Goal: Task Accomplishment & Management: Manage account settings

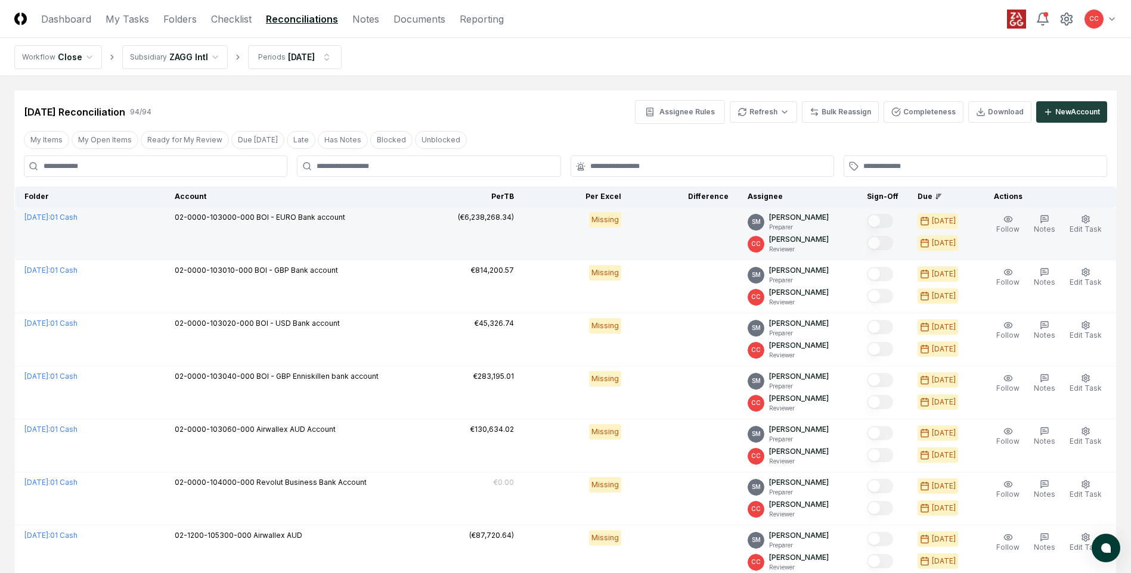
click at [1013, 244] on div "Follow Notes Edit Task More" at bounding box center [1048, 233] width 129 height 43
drag, startPoint x: 679, startPoint y: 238, endPoint x: 410, endPoint y: 224, distance: 269.2
click at [677, 237] on td at bounding box center [684, 233] width 107 height 53
click at [311, 218] on span "BOI - EURO Bank account" at bounding box center [300, 217] width 89 height 9
click at [672, 234] on td at bounding box center [684, 233] width 107 height 53
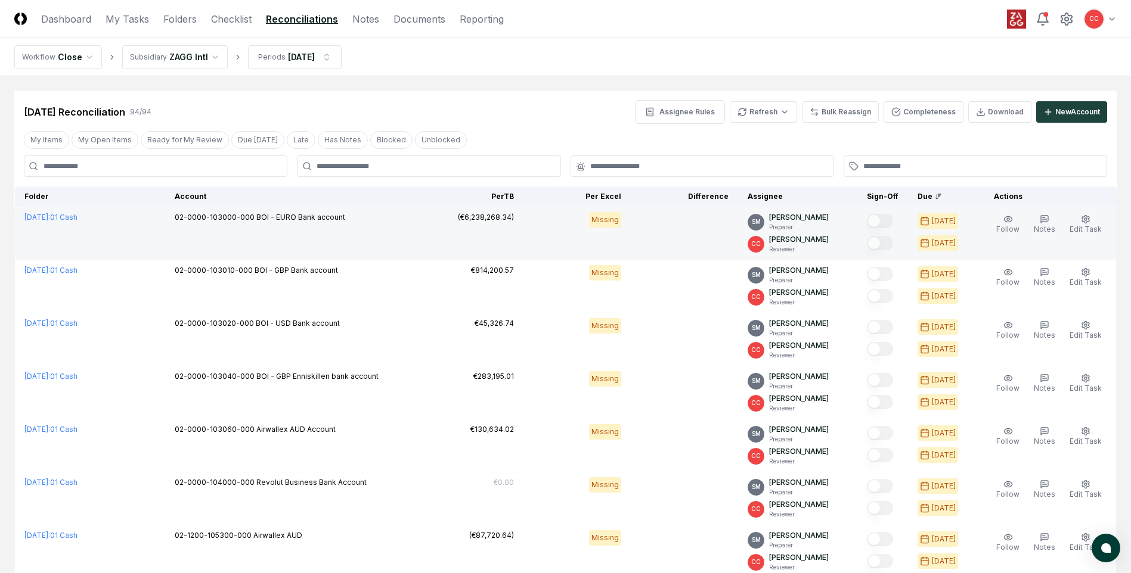
click at [693, 242] on td at bounding box center [684, 233] width 107 height 53
click at [1088, 227] on span "Edit Task" at bounding box center [1085, 229] width 32 height 9
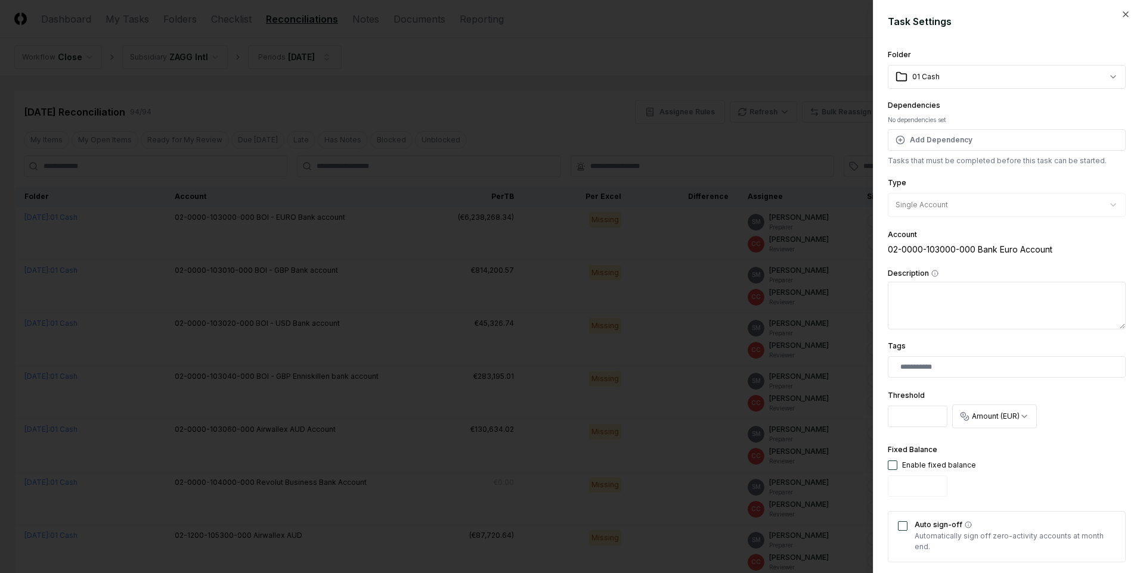
click at [1109, 17] on h2 "Task Settings" at bounding box center [1007, 21] width 238 height 14
click at [1121, 14] on icon "button" at bounding box center [1126, 15] width 10 height 10
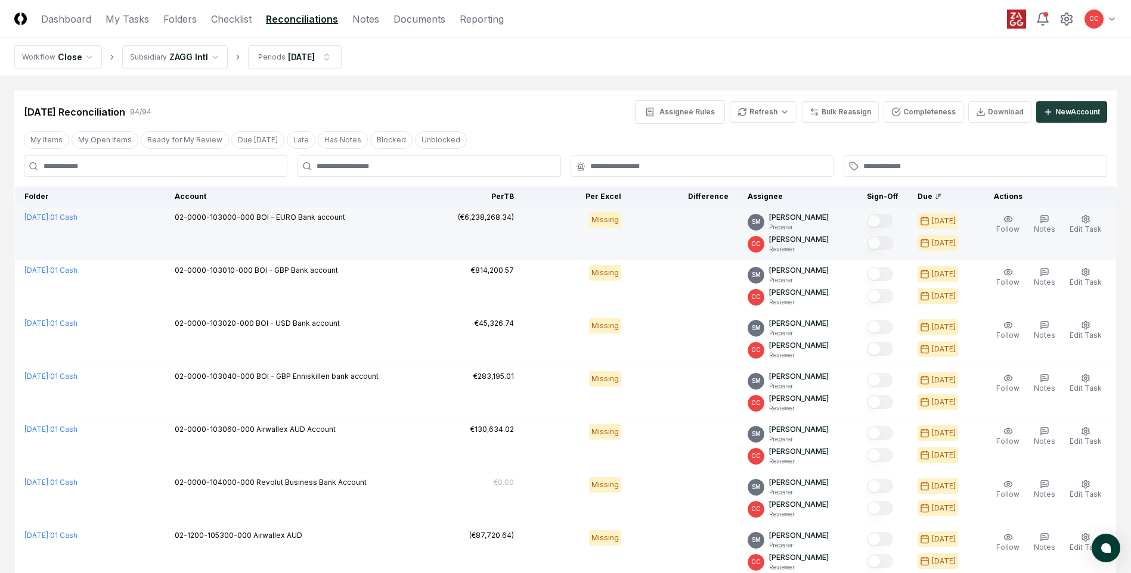
click at [129, 231] on td "[DATE] : 01 Cash" at bounding box center [90, 233] width 151 height 53
click at [670, 227] on td at bounding box center [684, 233] width 107 height 53
drag, startPoint x: 231, startPoint y: 241, endPoint x: 237, endPoint y: 238, distance: 6.7
click at [232, 241] on td "02-0000-103000-000 BOI - EURO Bank account" at bounding box center [290, 233] width 251 height 53
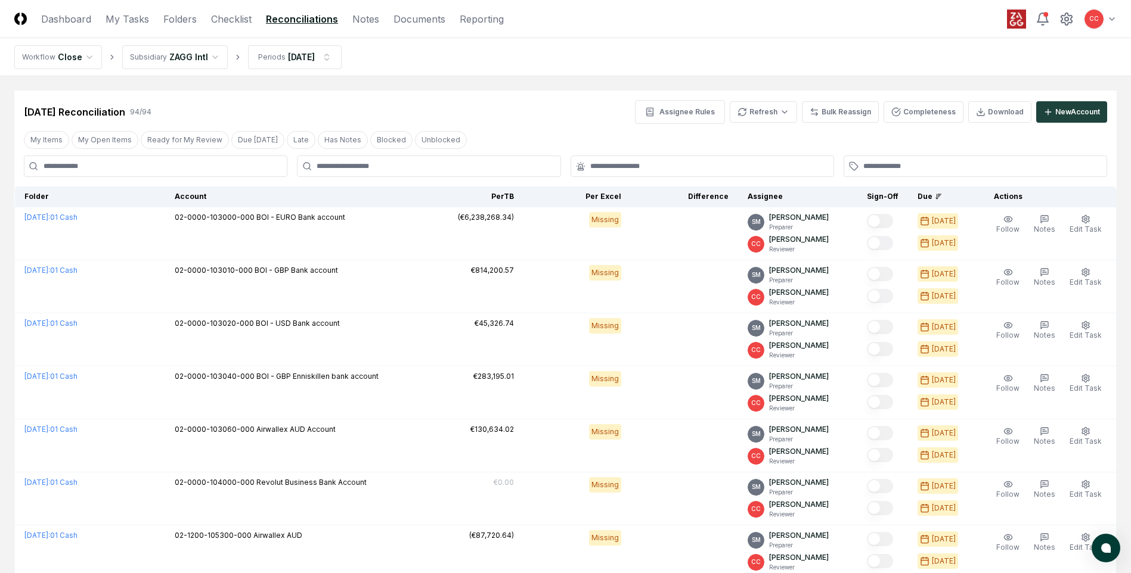
click at [299, 22] on link "Reconciliations" at bounding box center [302, 19] width 72 height 14
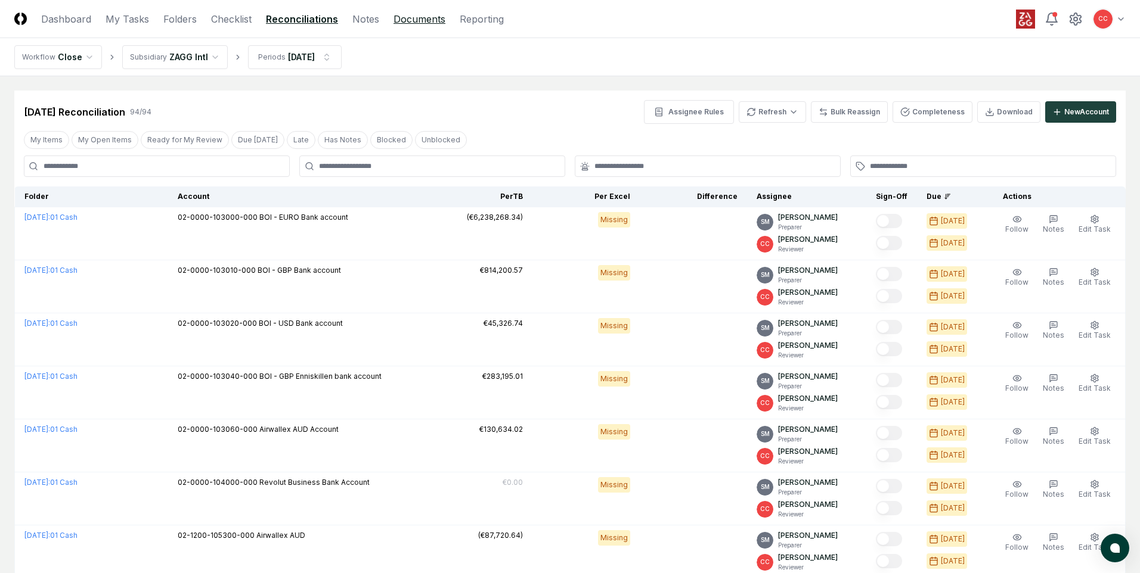
click at [423, 24] on link "Documents" at bounding box center [419, 19] width 52 height 14
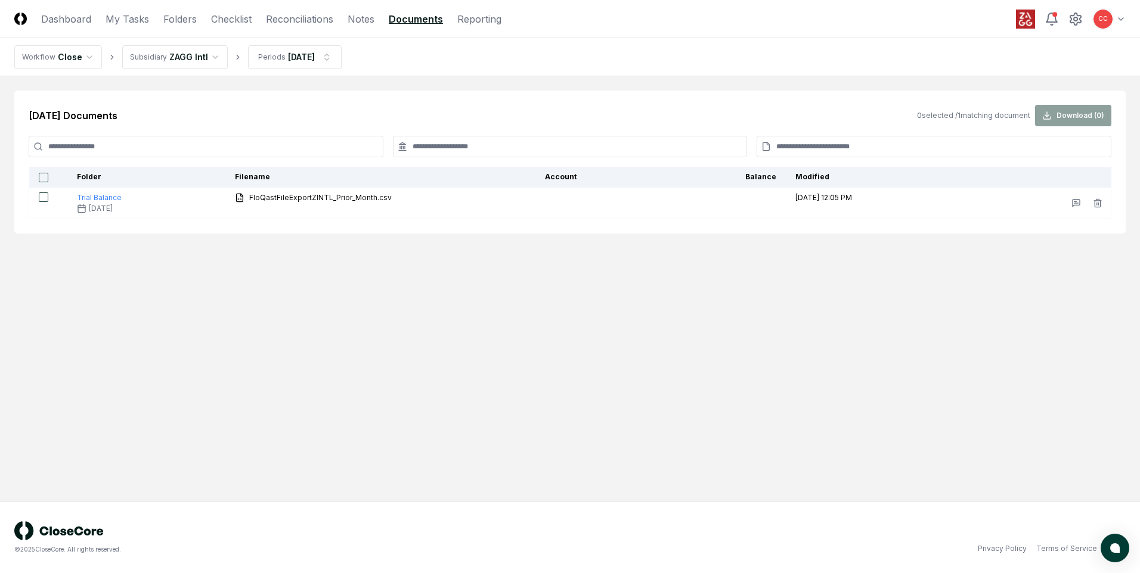
drag, startPoint x: 569, startPoint y: 306, endPoint x: 562, endPoint y: 300, distance: 8.9
click at [569, 306] on main "[DATE] Documents 0 selected / 1 matching document Download ( 0 ) Folder Filenam…" at bounding box center [570, 289] width 1140 height 426
click at [293, 20] on link "Reconciliations" at bounding box center [299, 19] width 67 height 14
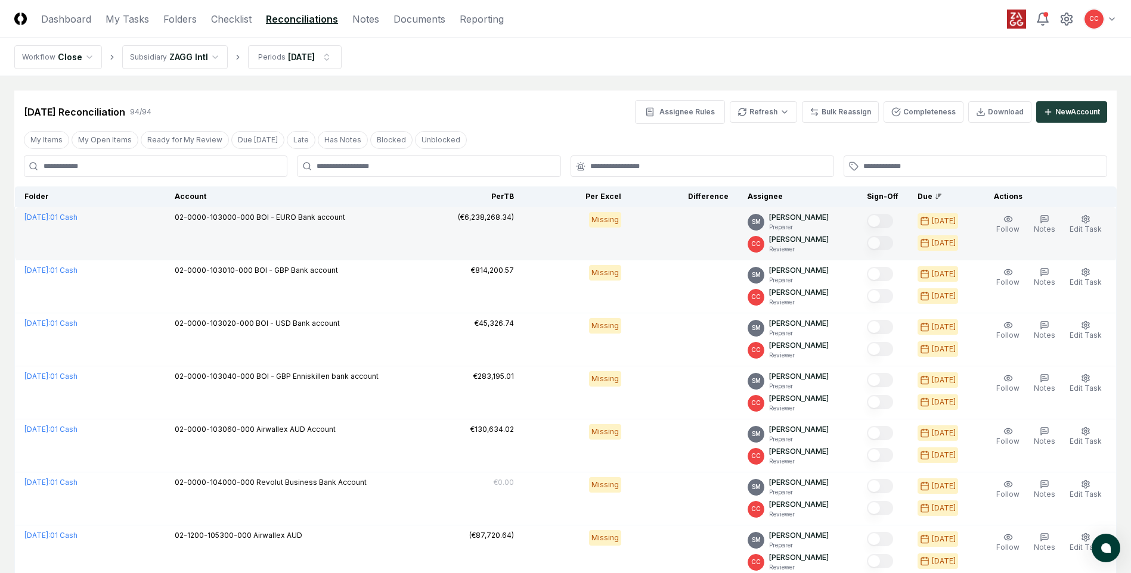
click at [365, 252] on td "02-0000-103000-000 BOI - EURO Bank account" at bounding box center [290, 233] width 251 height 53
click at [564, 233] on td "Missing" at bounding box center [576, 233] width 107 height 53
drag, startPoint x: 665, startPoint y: 234, endPoint x: 677, endPoint y: 235, distance: 12.1
click at [669, 234] on td at bounding box center [684, 233] width 107 height 53
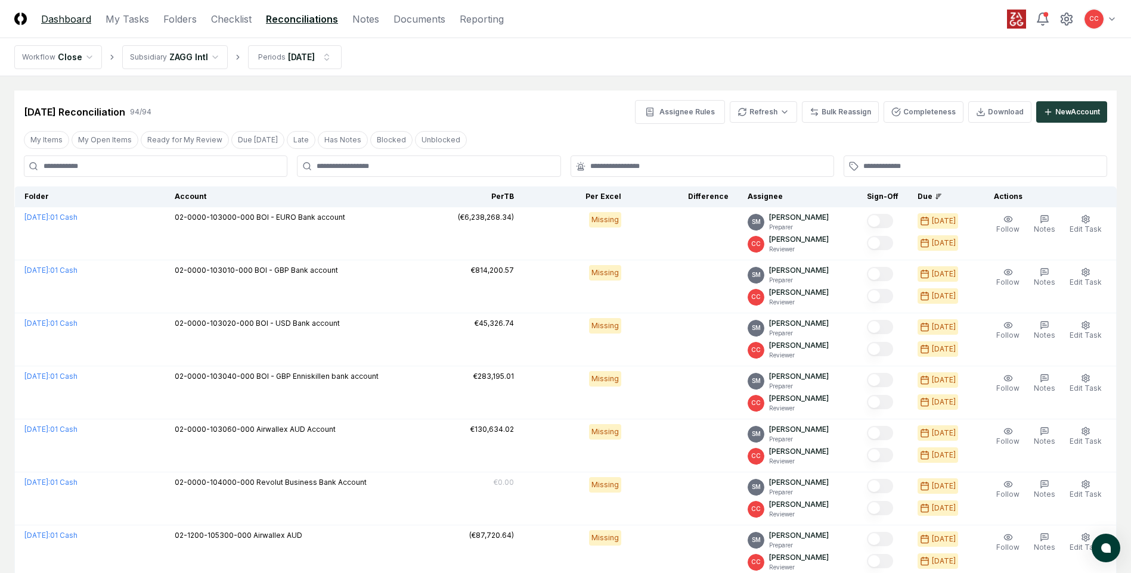
click at [69, 20] on link "Dashboard" at bounding box center [66, 19] width 50 height 14
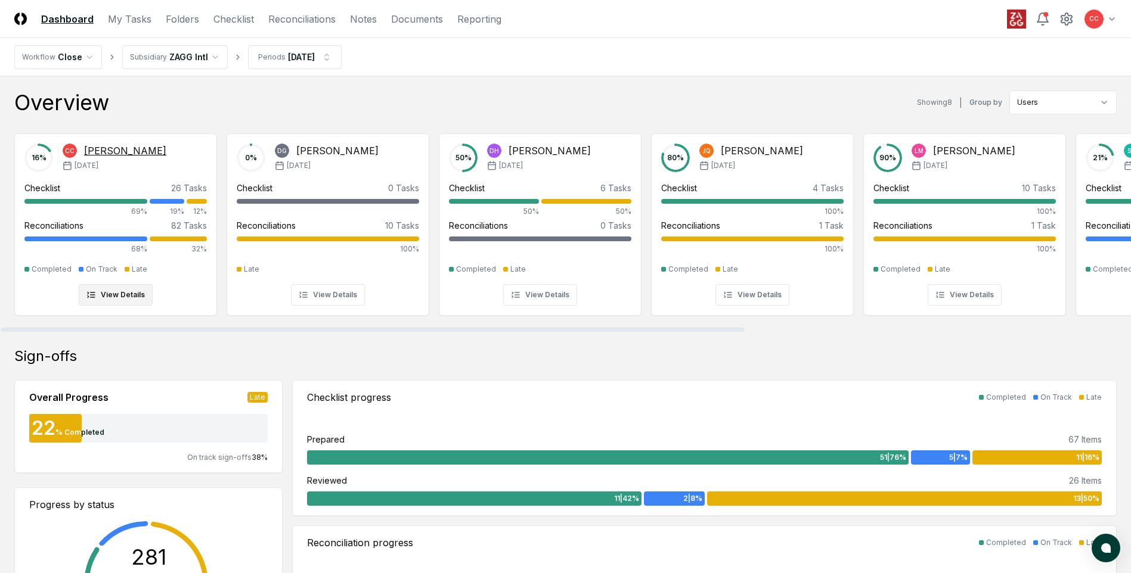
click at [58, 227] on div "Reconciliations" at bounding box center [53, 225] width 59 height 13
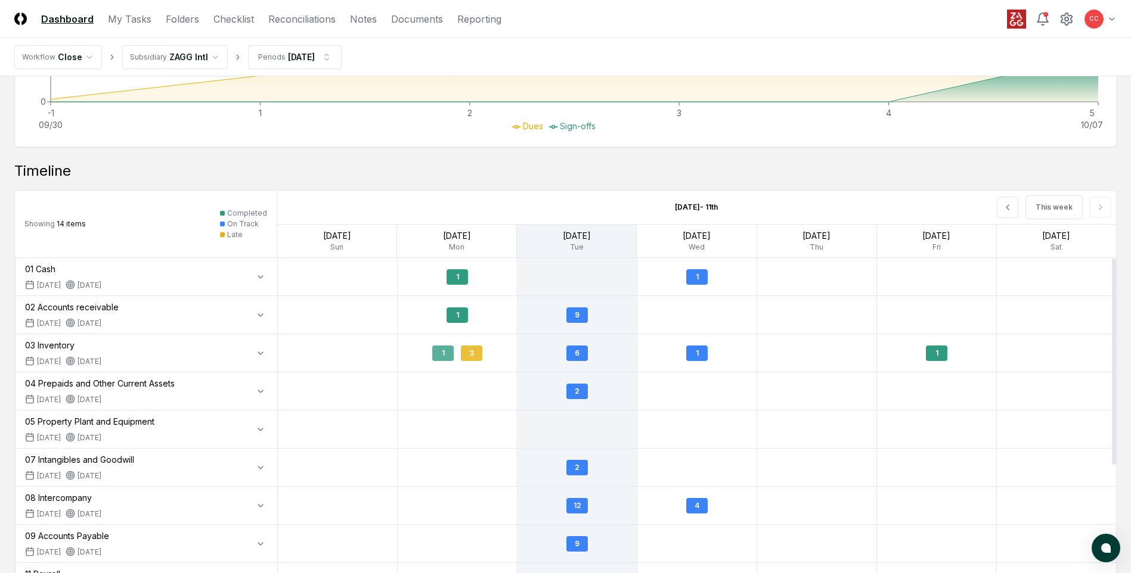
click at [469, 353] on div "3" at bounding box center [471, 353] width 21 height 15
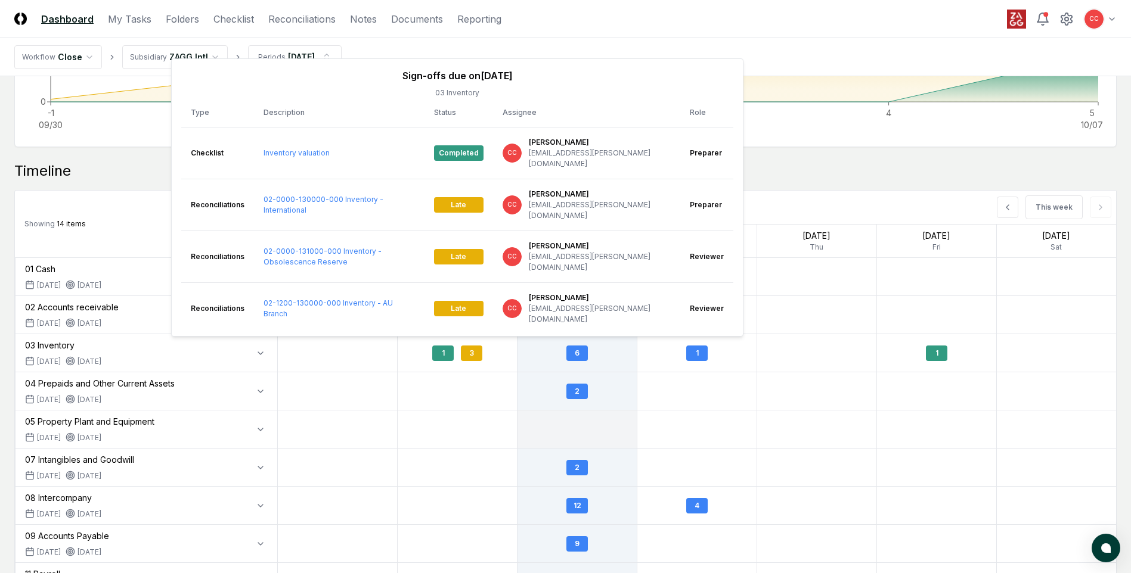
click at [826, 123] on ul "Dues Sign-offs" at bounding box center [556, 126] width 1083 height 13
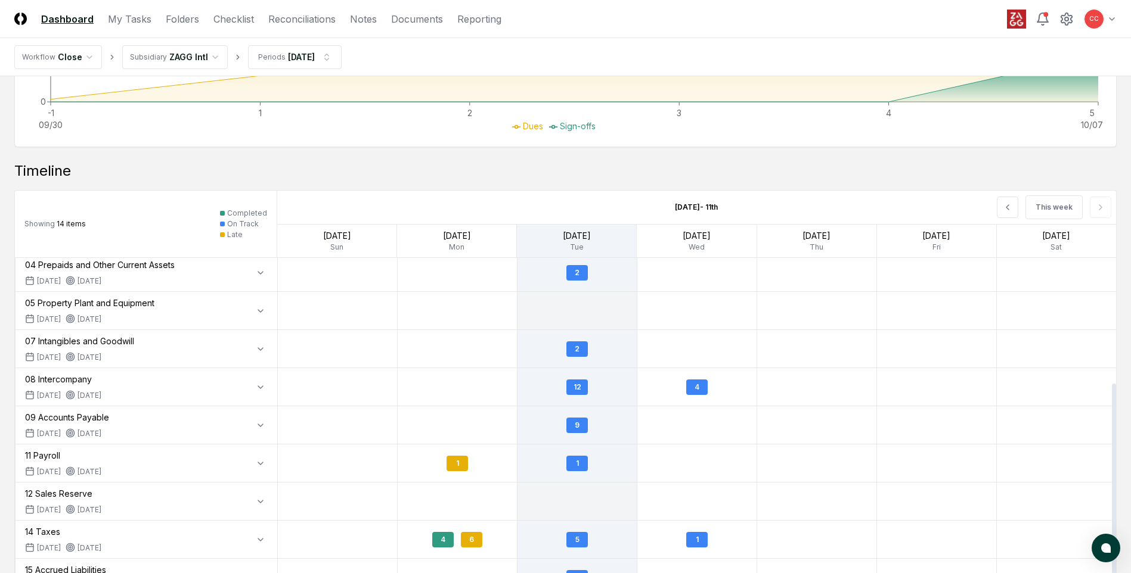
scroll to position [201, 0]
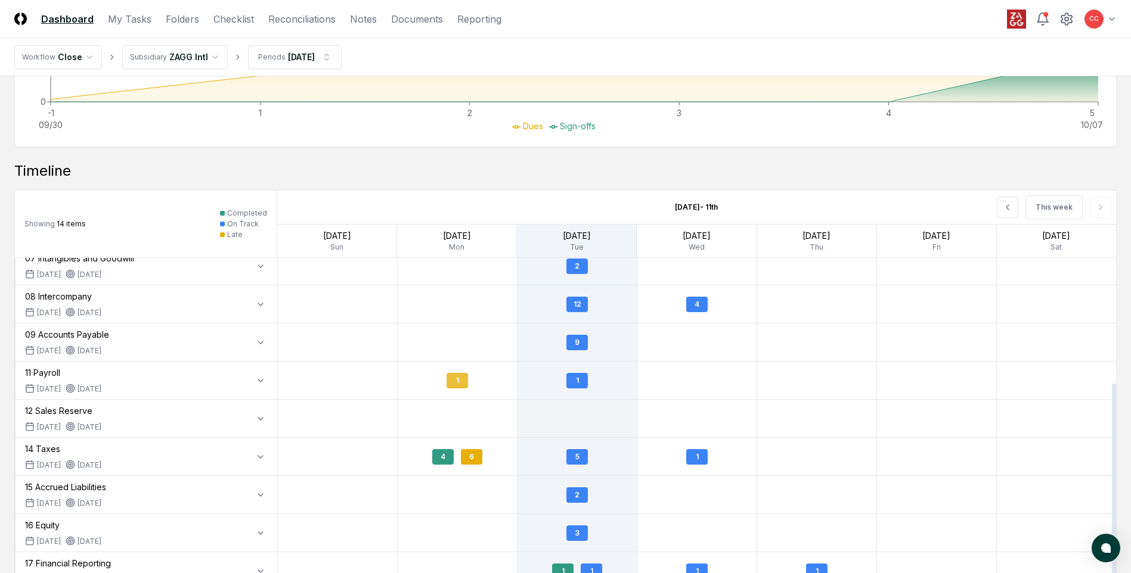
click at [457, 377] on div "1" at bounding box center [456, 380] width 21 height 15
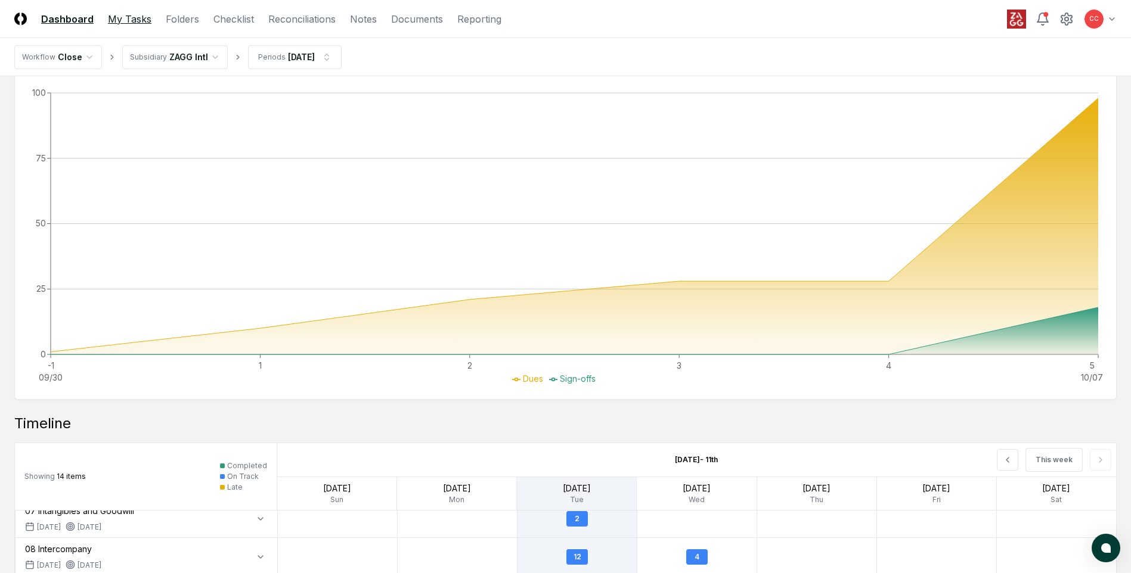
scroll to position [402, 0]
click at [280, 21] on link "Reconciliations" at bounding box center [301, 19] width 67 height 14
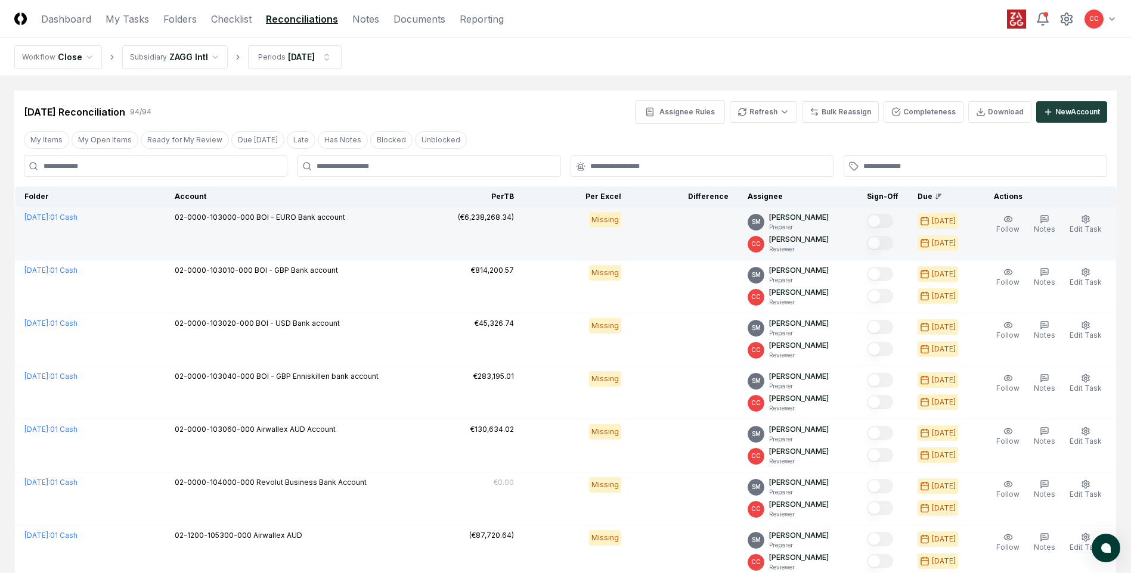
click at [661, 250] on td at bounding box center [684, 233] width 107 height 53
click at [651, 230] on td at bounding box center [684, 233] width 107 height 53
click at [1086, 244] on div "Follow Notes Edit Task More" at bounding box center [1048, 233] width 129 height 43
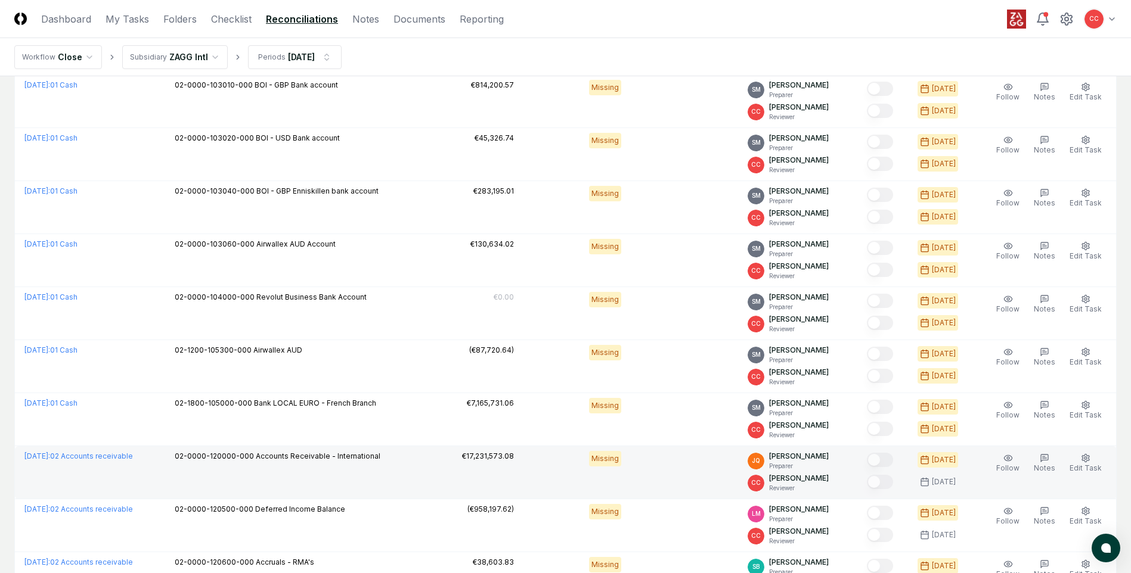
scroll to position [179, 0]
